Goal: Task Accomplishment & Management: Complete application form

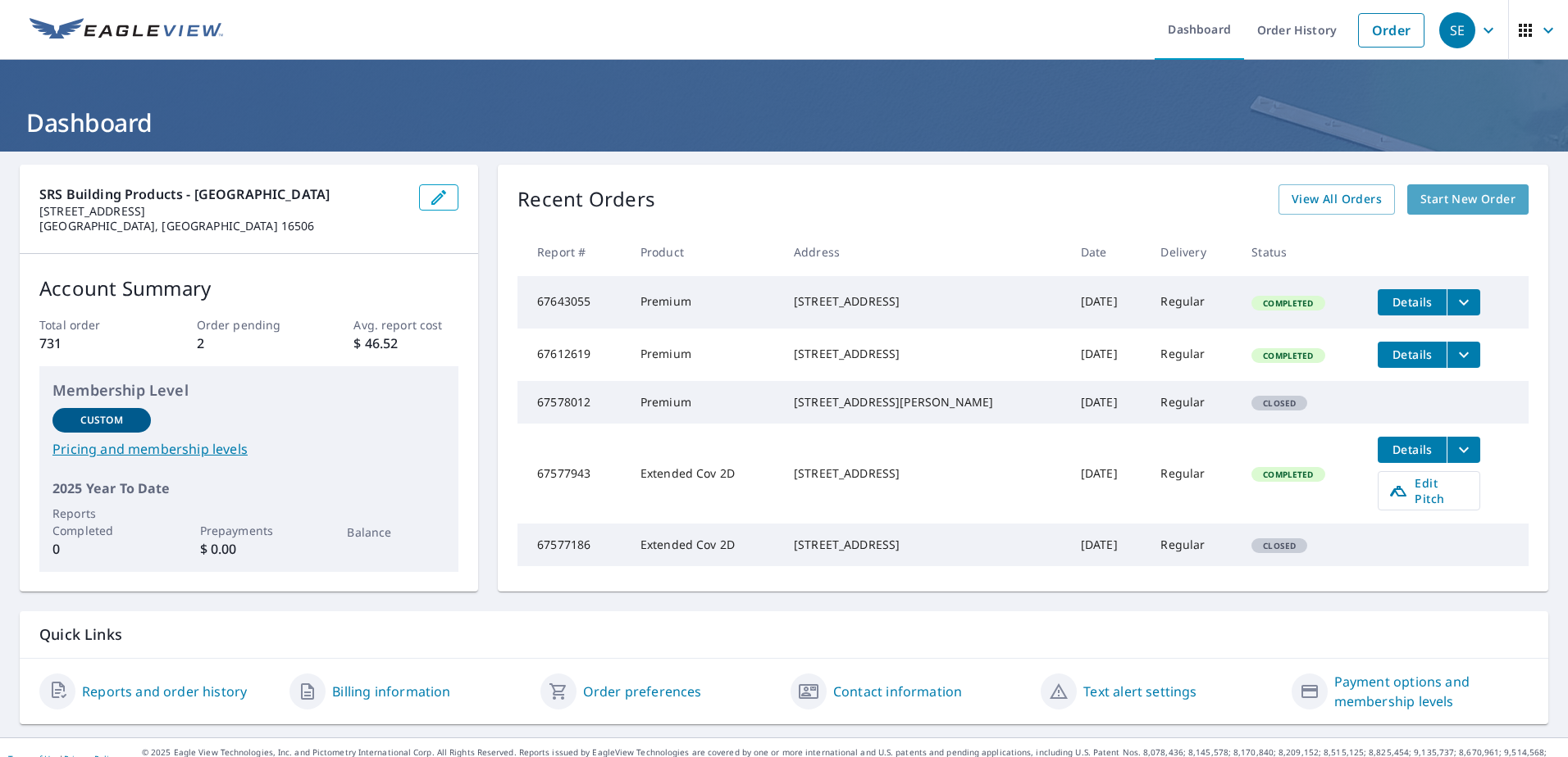
click at [1437, 195] on span "Start New Order" at bounding box center [1468, 200] width 95 height 21
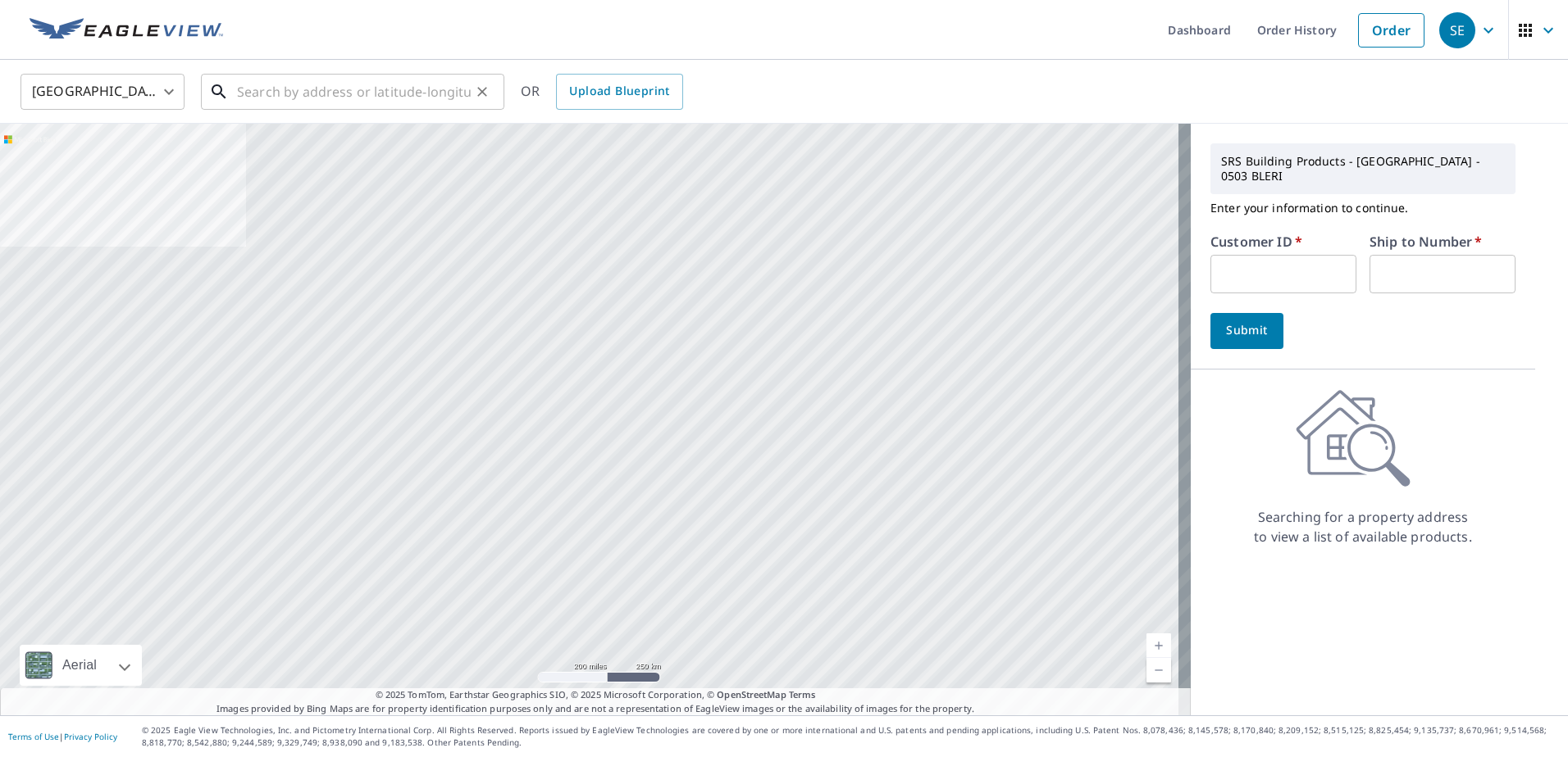
click at [276, 89] on input "text" at bounding box center [354, 92] width 234 height 46
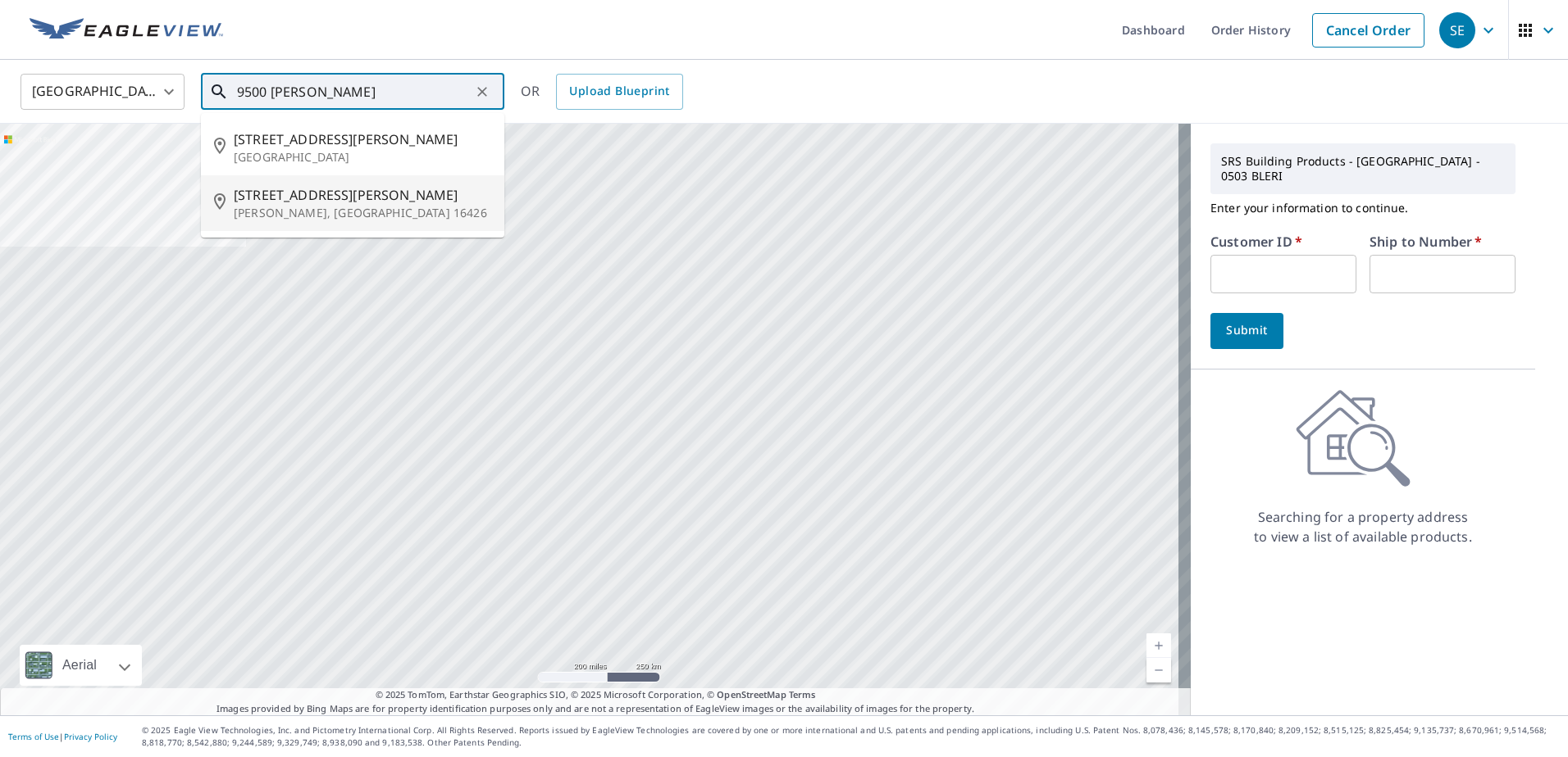
click at [277, 210] on p "[PERSON_NAME], [GEOGRAPHIC_DATA] 16426" at bounding box center [362, 213] width 257 height 17
type input "[STREET_ADDRESS][PERSON_NAME][PERSON_NAME]"
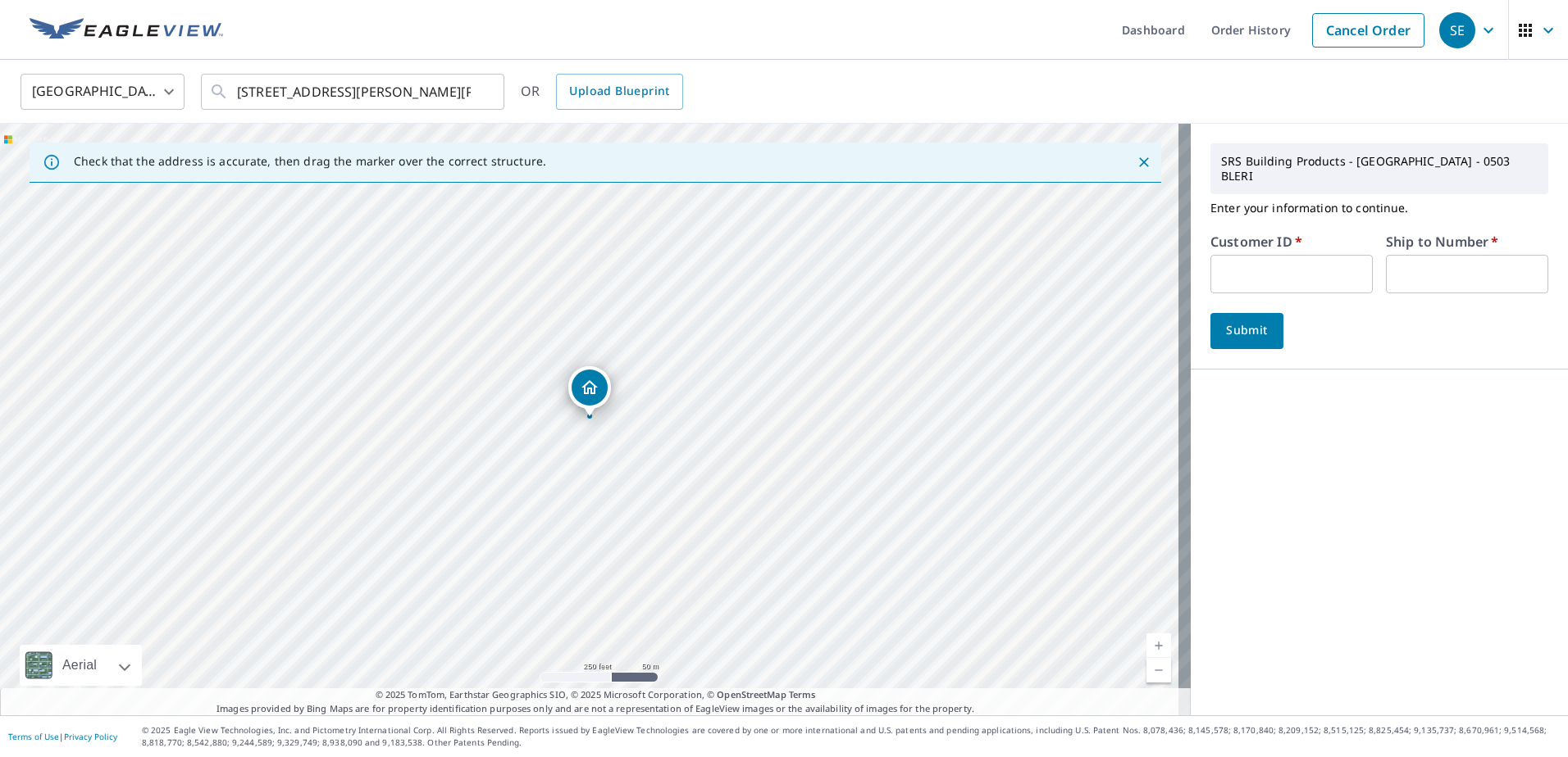
click at [1289, 255] on input "text" at bounding box center [1291, 274] width 162 height 38
click at [1258, 255] on input "text" at bounding box center [1291, 274] width 162 height 38
type input "216473"
type input "1"
click at [1242, 320] on span "Submit" at bounding box center [1247, 330] width 47 height 21
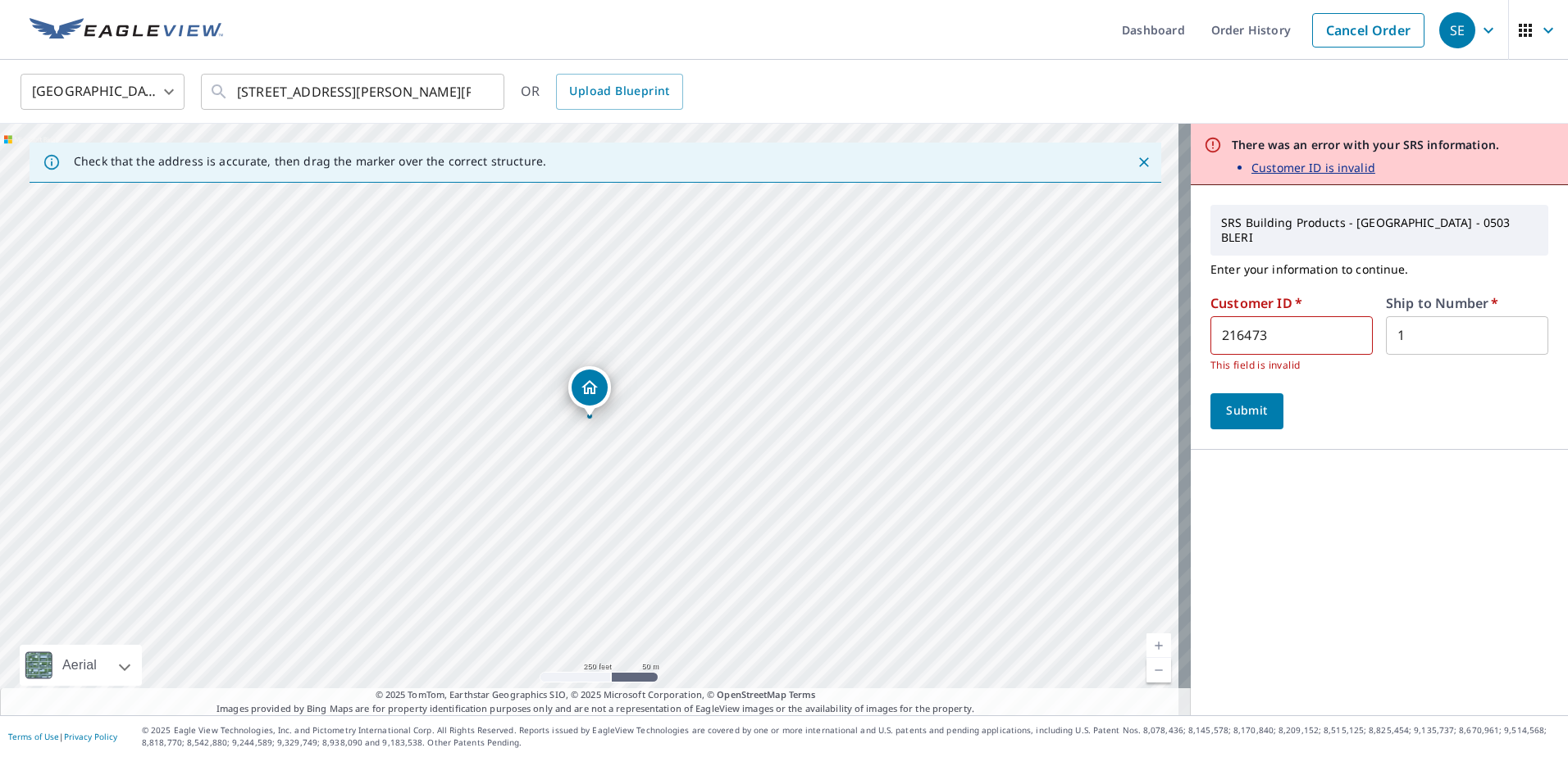
click at [1261, 319] on input "216473" at bounding box center [1291, 335] width 162 height 38
drag, startPoint x: 1242, startPoint y: 323, endPoint x: 1249, endPoint y: 339, distance: 17.5
click at [1243, 324] on input "216473" at bounding box center [1291, 335] width 162 height 38
click at [1235, 401] on span "Submit" at bounding box center [1247, 411] width 47 height 21
click at [1293, 166] on p "Customer ID is invalid" at bounding box center [1313, 167] width 124 height 17
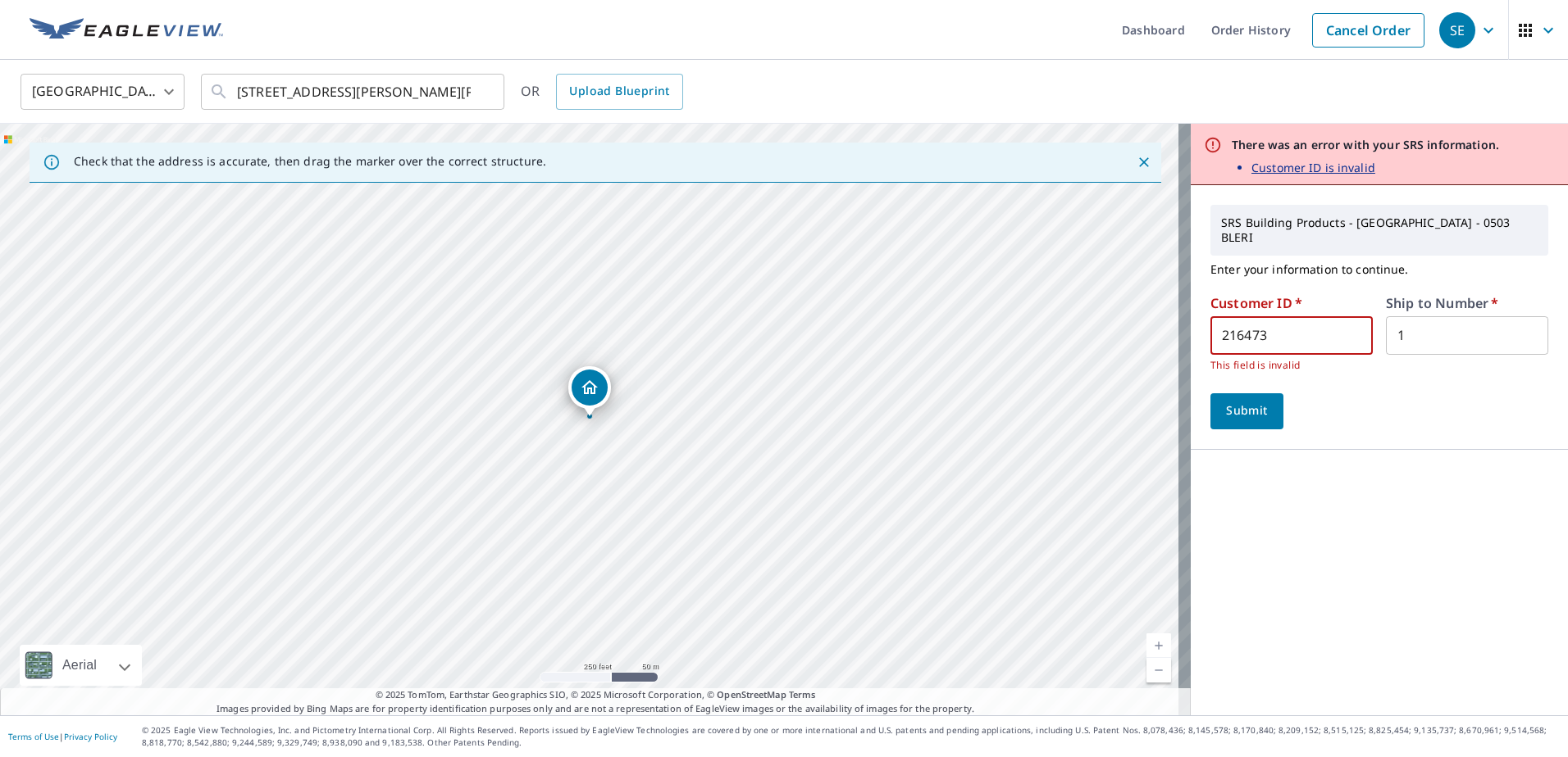
scroll to position [1, 0]
drag, startPoint x: 1258, startPoint y: 326, endPoint x: 1184, endPoint y: 336, distance: 74.7
click at [1191, 336] on div "SRS Building Products - [GEOGRAPHIC_DATA] - 0503 BLERI Enter your information t…" at bounding box center [1379, 318] width 377 height 265
click at [1248, 324] on input "text" at bounding box center [1291, 335] width 162 height 38
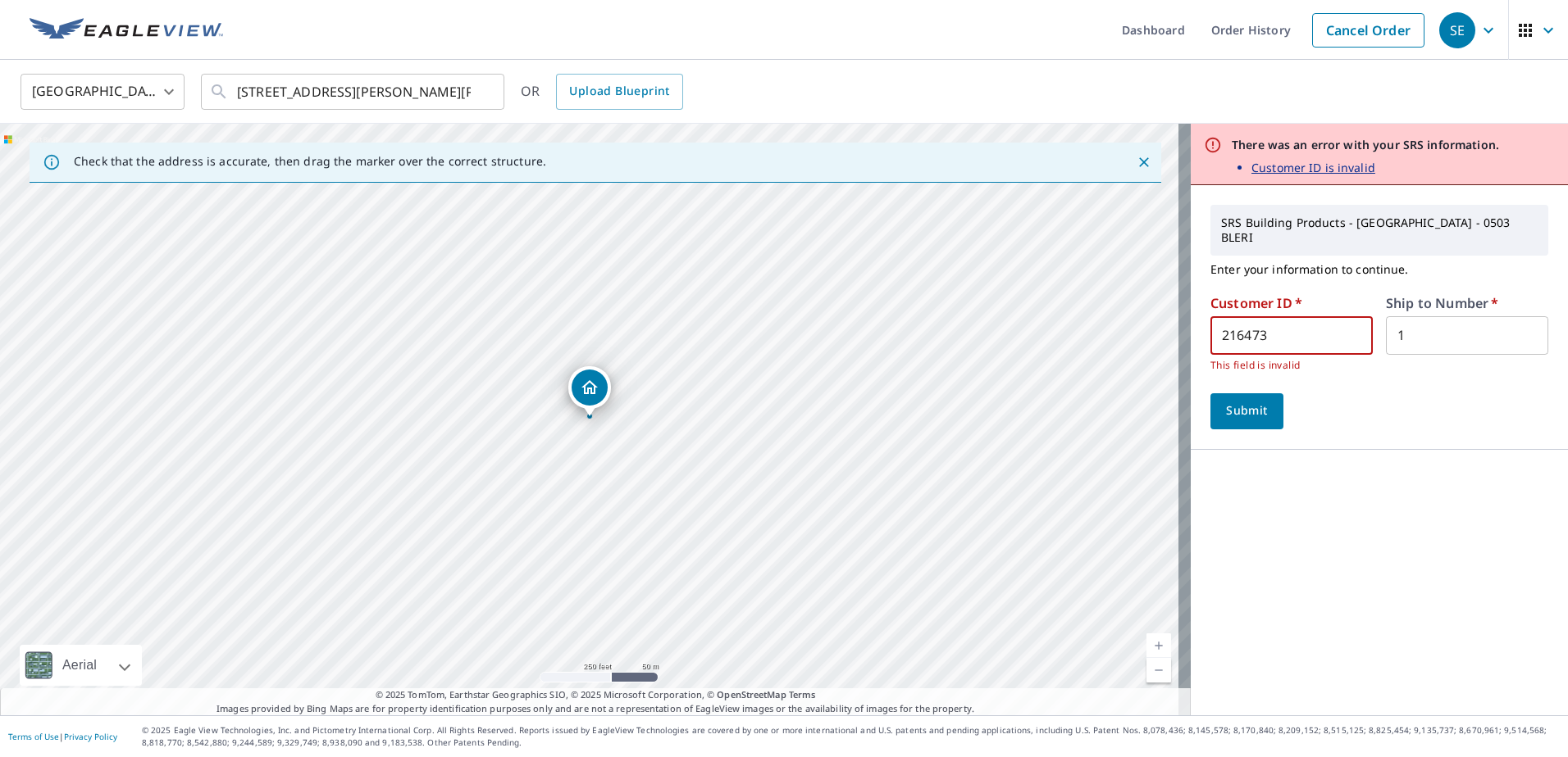
type input "216473"
click at [1234, 401] on span "Submit" at bounding box center [1247, 411] width 47 height 21
drag, startPoint x: 1263, startPoint y: 321, endPoint x: 1175, endPoint y: 334, distance: 89.0
click at [1175, 334] on div "Check that the address is accurate, then drag the marker over the correct struc…" at bounding box center [784, 419] width 1568 height 591
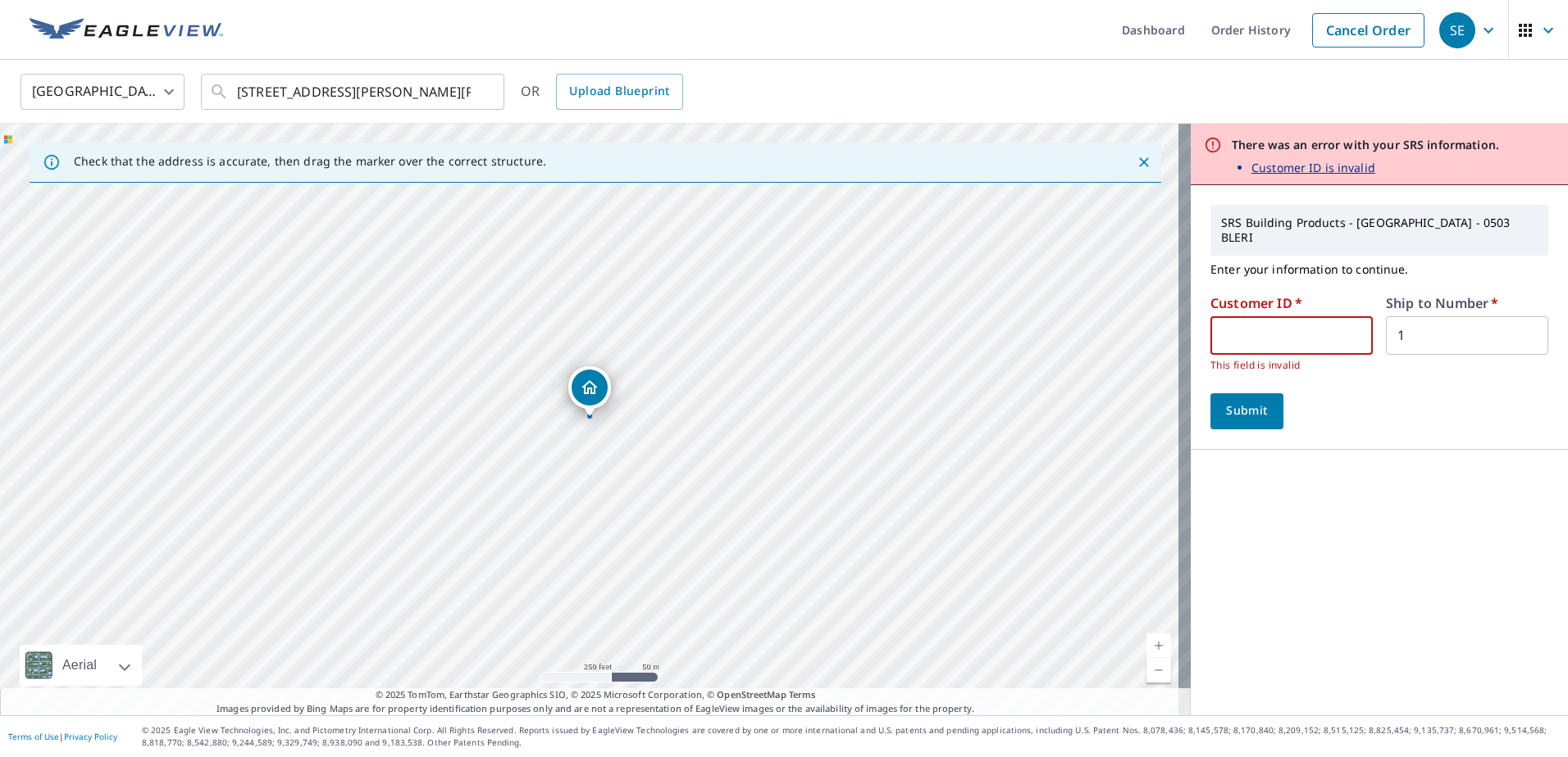
scroll to position [0, 0]
drag, startPoint x: 1405, startPoint y: 319, endPoint x: 1367, endPoint y: 328, distance: 39.1
click at [1367, 328] on div "Customer ID   * ​ This field is invalid Ship to Number   * 1 ​" at bounding box center [1379, 335] width 338 height 77
click at [1241, 321] on input "text" at bounding box center [1291, 335] width 162 height 38
click at [535, 155] on div "Check that the address is accurate, then drag the marker over the correct struc…" at bounding box center [595, 162] width 1132 height 40
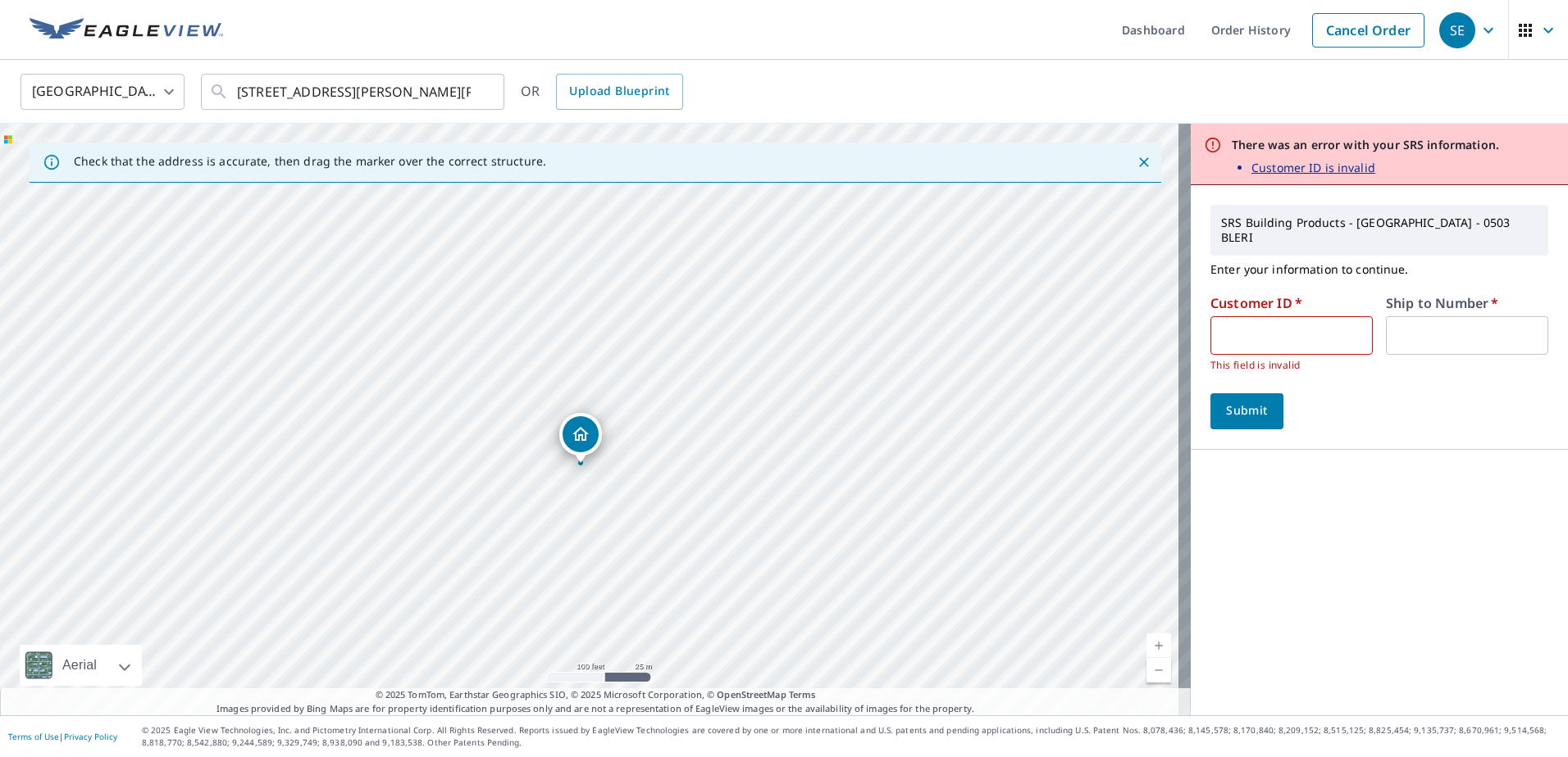
drag, startPoint x: 583, startPoint y: 419, endPoint x: 581, endPoint y: 435, distance: 16.1
click at [1265, 316] on input "text" at bounding box center [1291, 335] width 162 height 38
click at [1462, 301] on div "Ship to Number   * ​" at bounding box center [1466, 335] width 162 height 77
click at [1458, 329] on input "text" at bounding box center [1466, 335] width 162 height 38
click at [481, 91] on icon "Clear" at bounding box center [482, 92] width 10 height 10
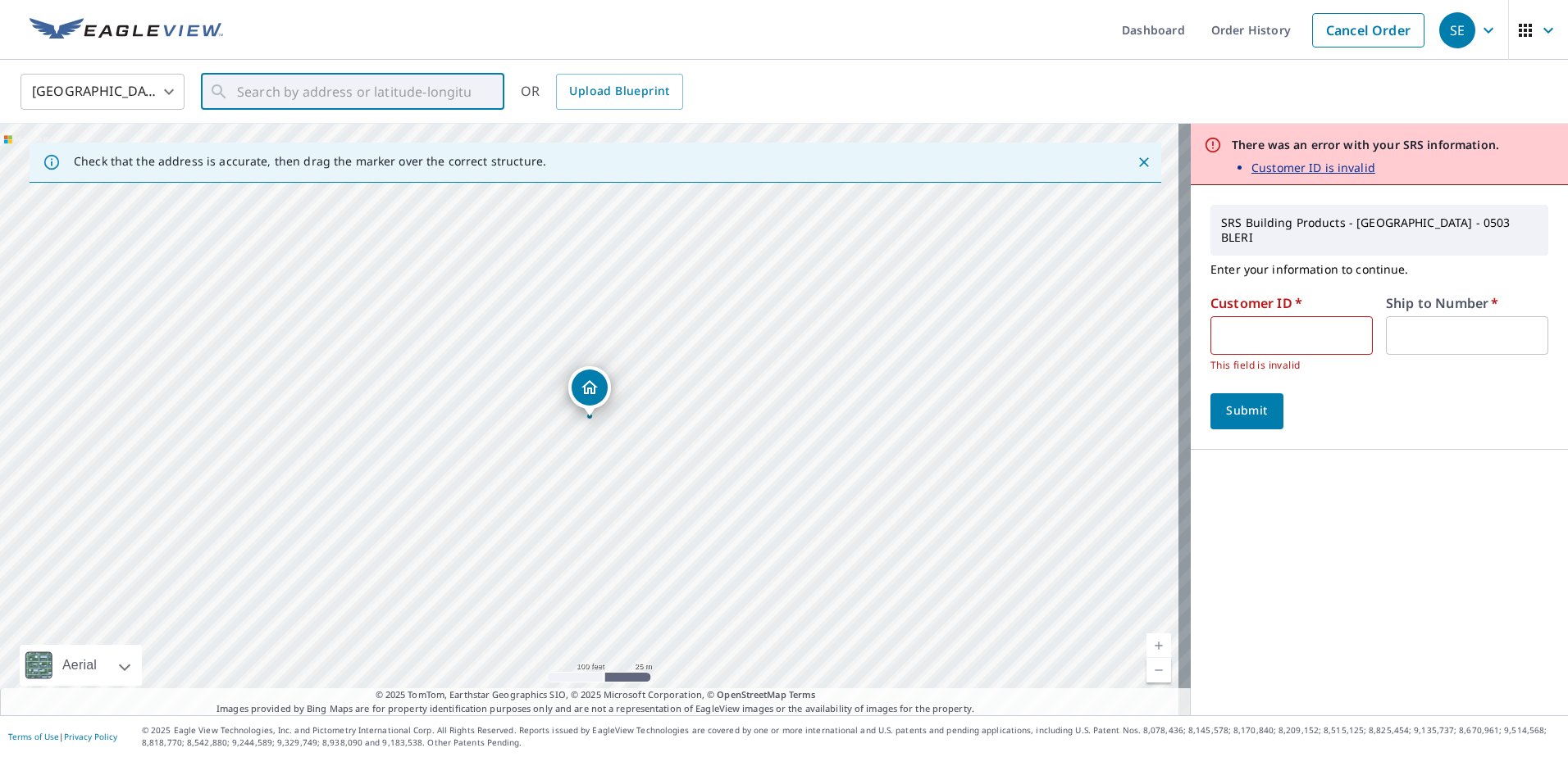
click at [121, 22] on img at bounding box center [126, 31] width 194 height 25
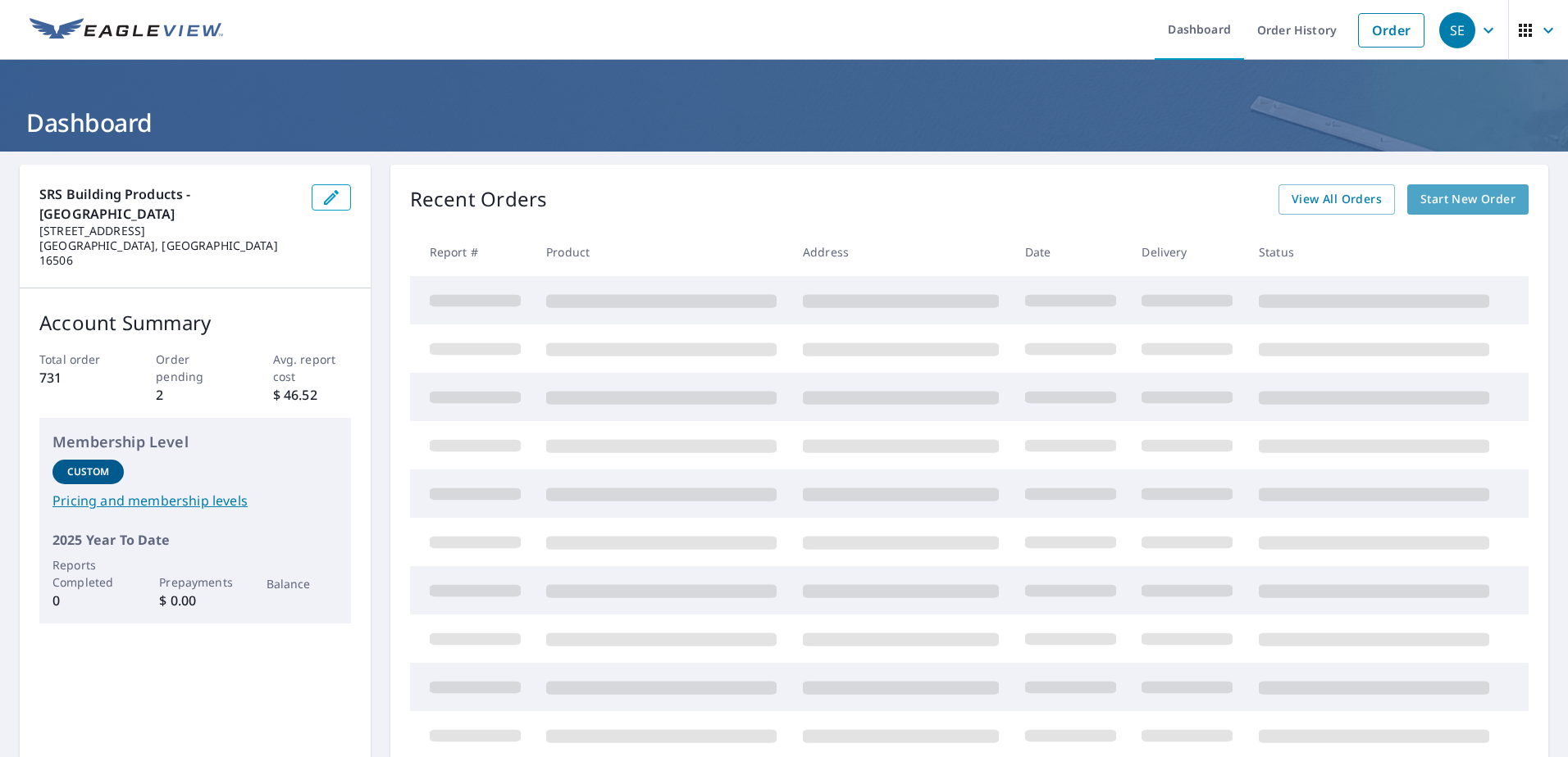
click at [1448, 203] on span "Start New Order" at bounding box center [1468, 200] width 95 height 21
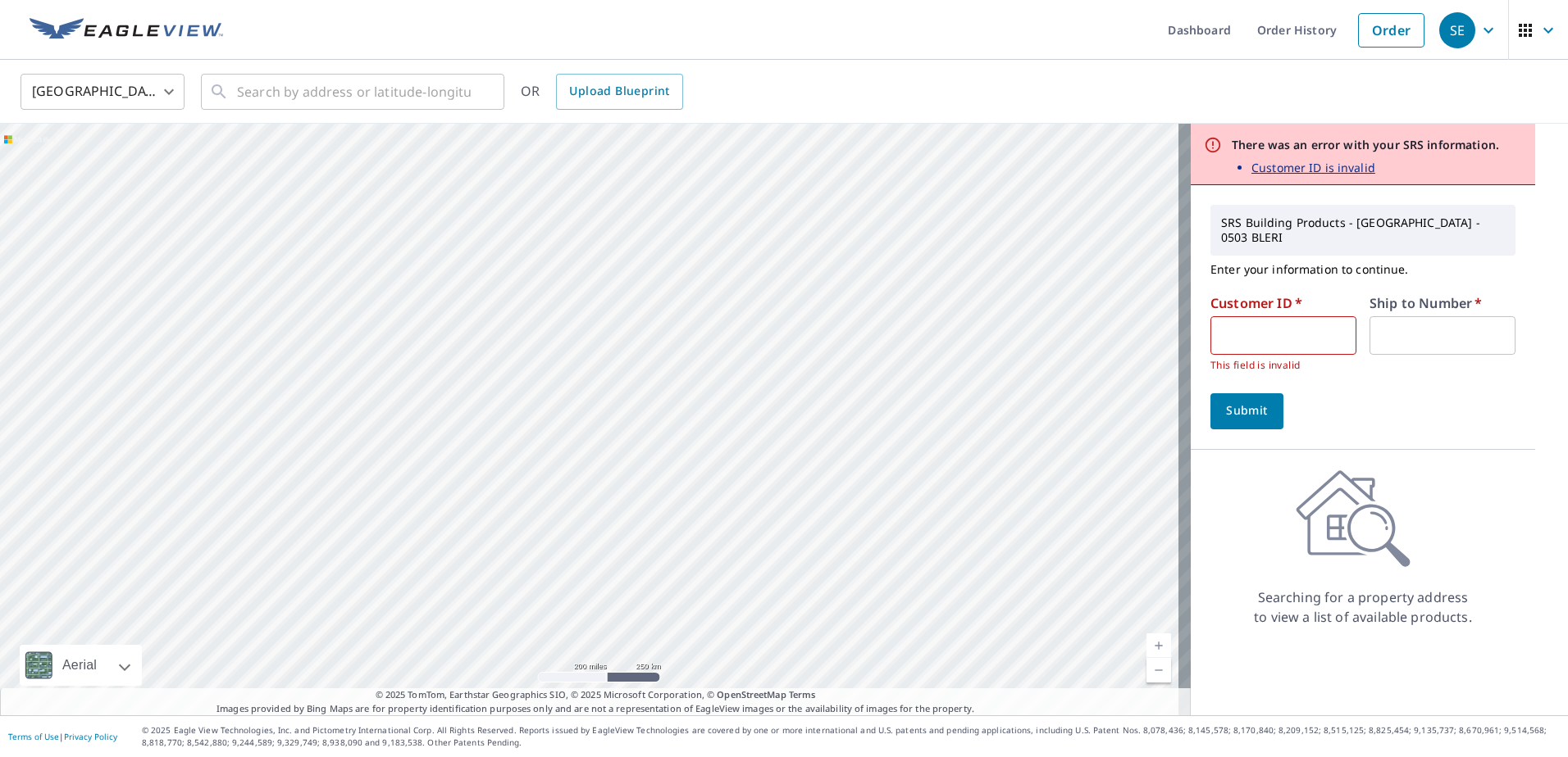
click at [141, 24] on img at bounding box center [126, 31] width 194 height 25
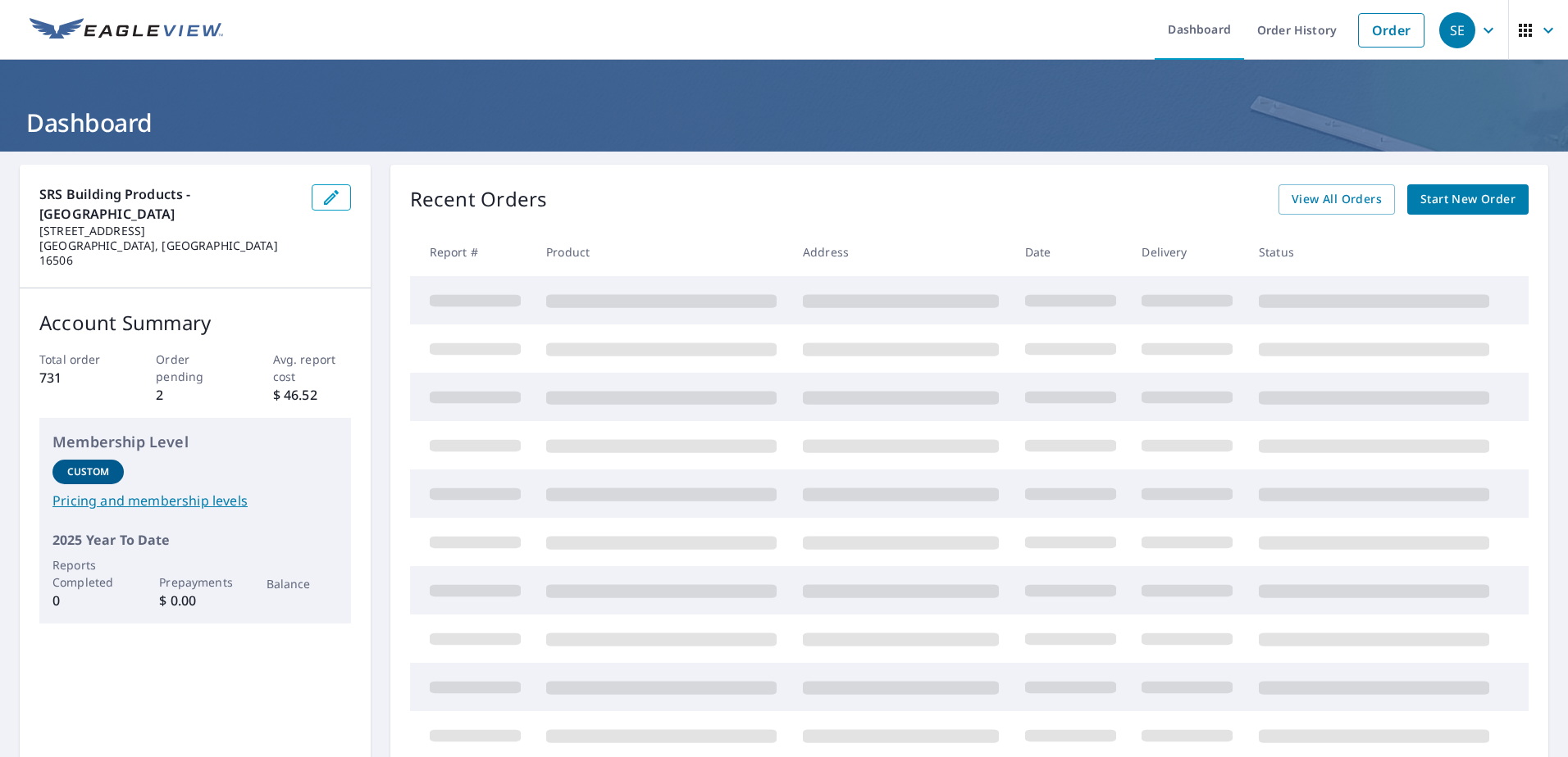
click at [1449, 190] on span "Start New Order" at bounding box center [1468, 200] width 95 height 21
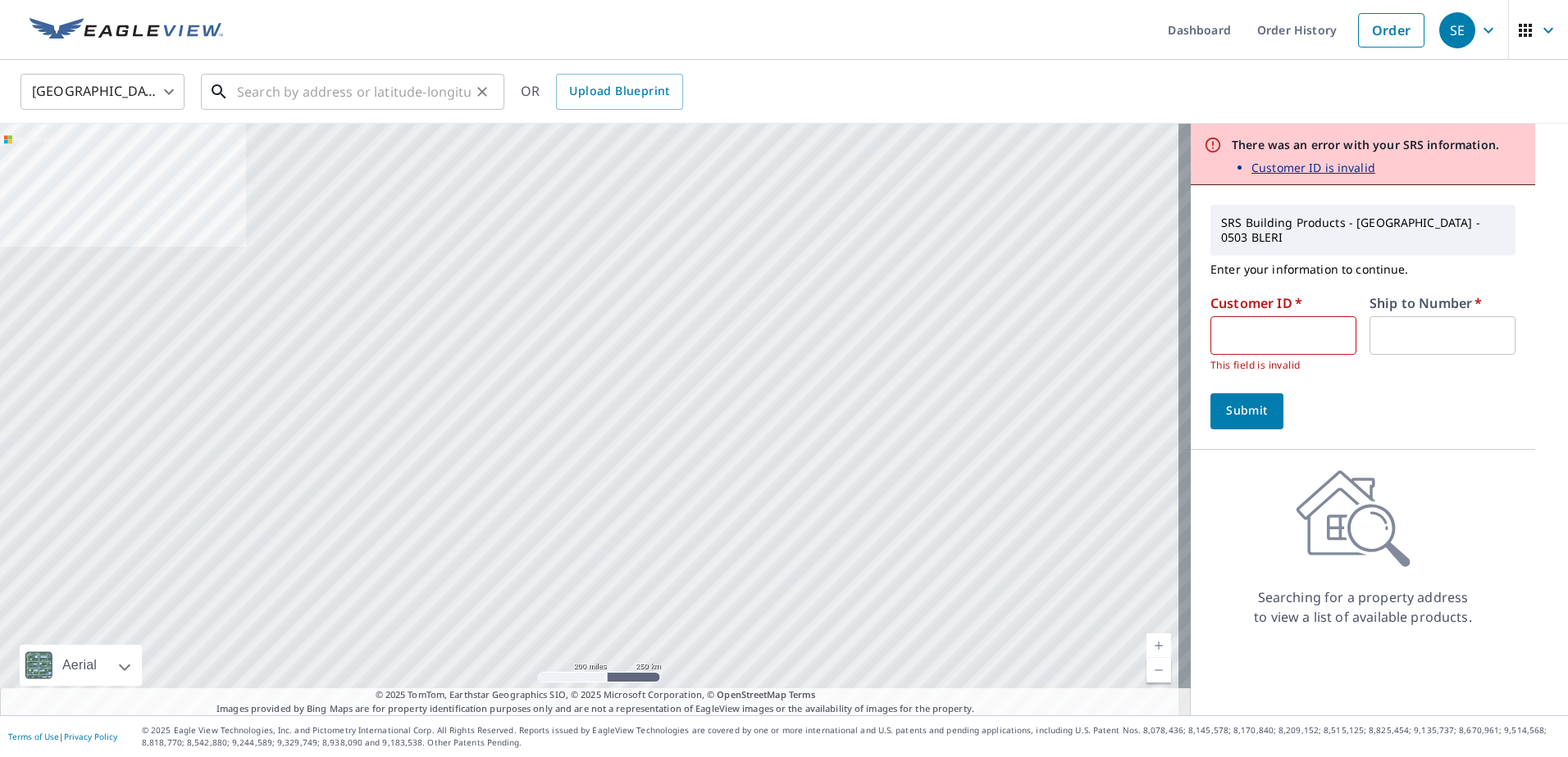
click at [266, 87] on input "text" at bounding box center [354, 92] width 234 height 46
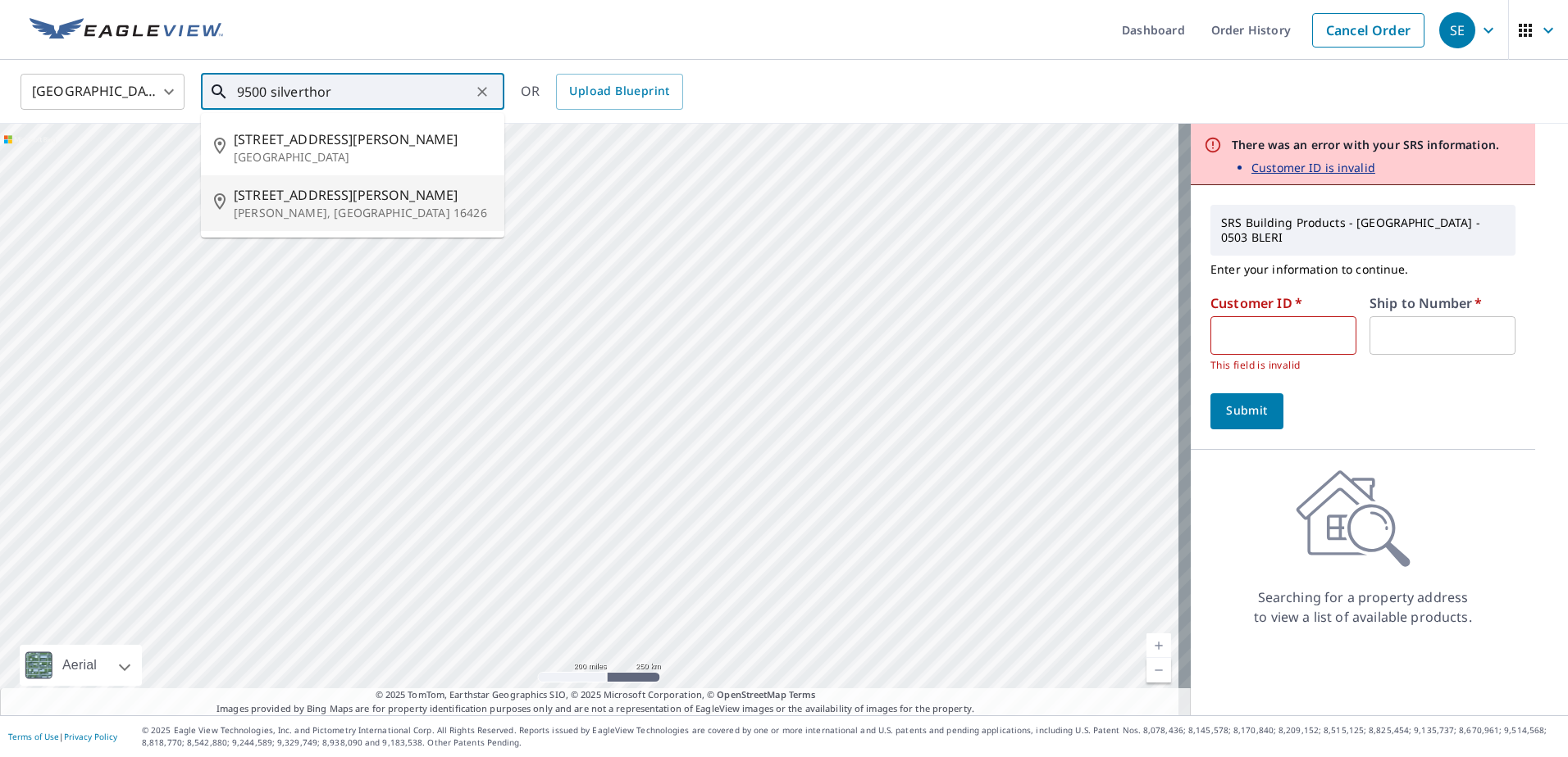
click at [284, 193] on span "[STREET_ADDRESS][PERSON_NAME]" at bounding box center [362, 195] width 257 height 20
type input "[STREET_ADDRESS][PERSON_NAME][PERSON_NAME]"
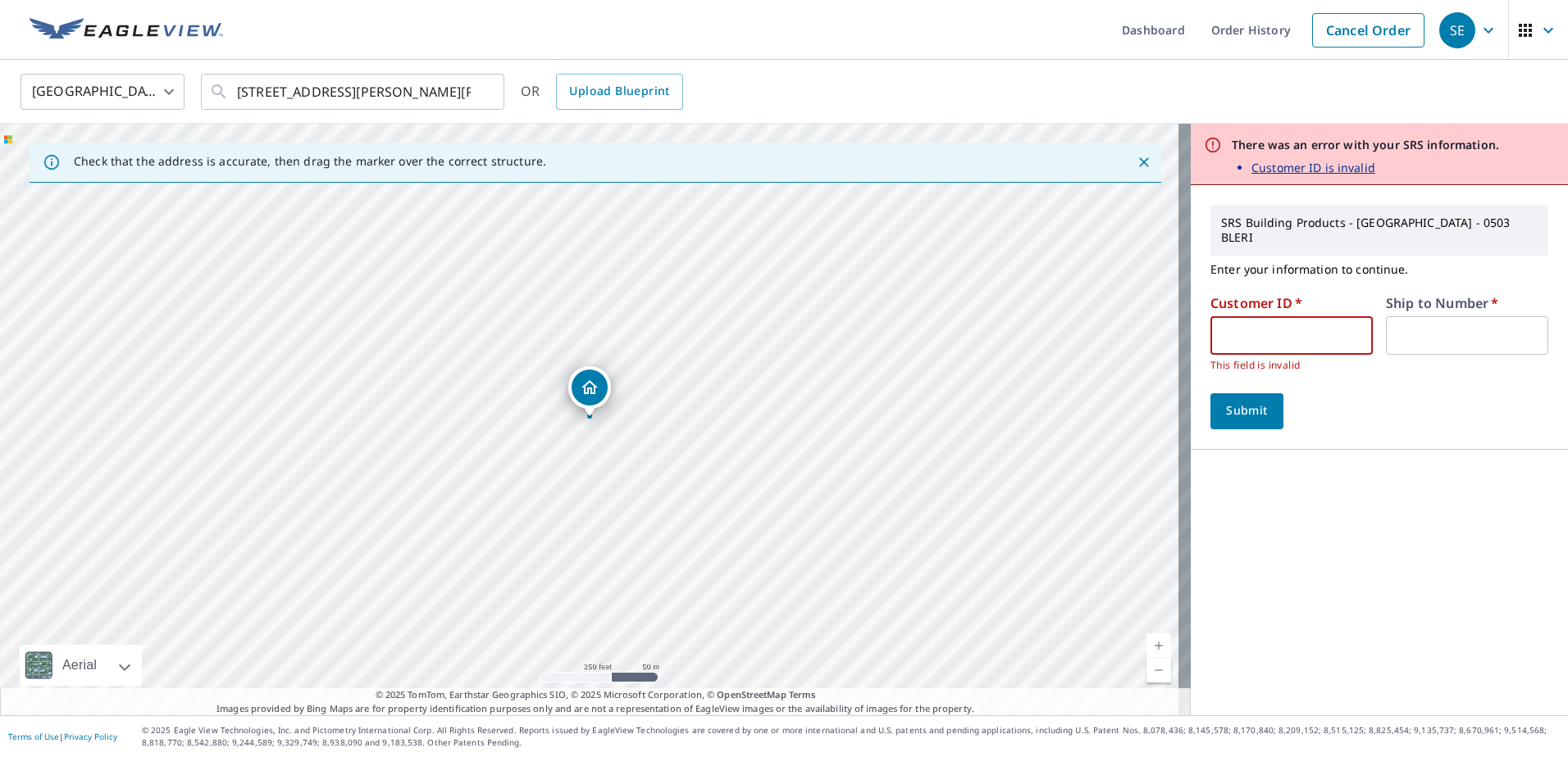
click at [1328, 324] on input "text" at bounding box center [1291, 335] width 162 height 38
drag, startPoint x: 761, startPoint y: 484, endPoint x: 702, endPoint y: 502, distance: 61.7
click at [702, 502] on div "[STREET_ADDRESS][PERSON_NAME][PERSON_NAME]" at bounding box center [595, 419] width 1191 height 591
